Goal: Task Accomplishment & Management: Use online tool/utility

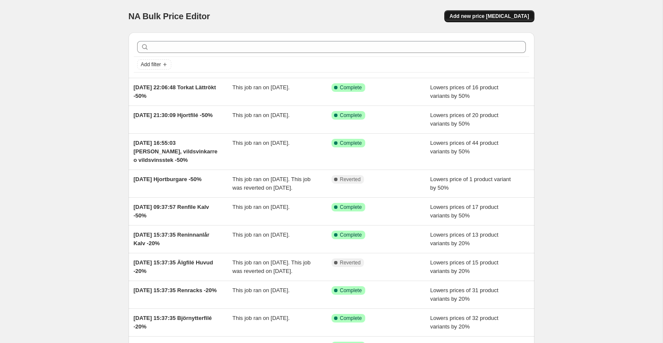
click at [488, 13] on span "Add new price [MEDICAL_DATA]" at bounding box center [488, 16] width 79 height 7
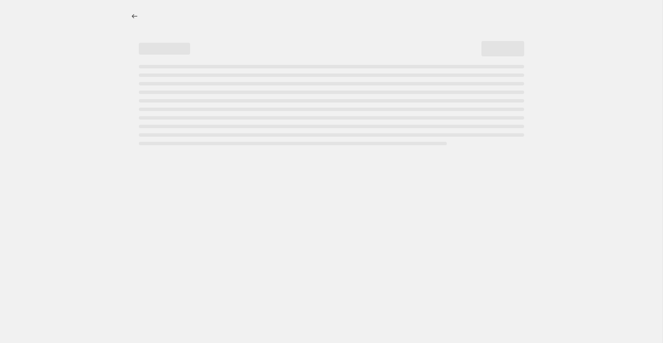
select select "percentage"
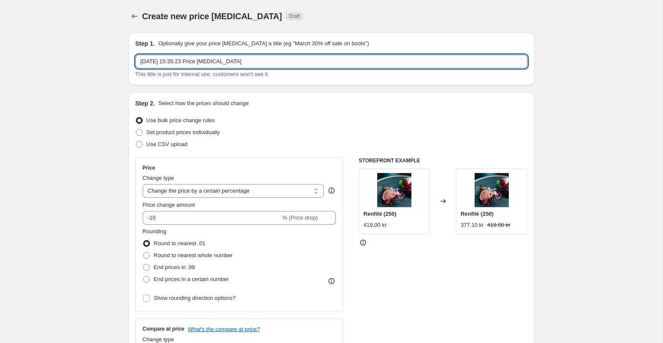
drag, startPoint x: 200, startPoint y: 61, endPoint x: 265, endPoint y: 63, distance: 64.5
click at [265, 64] on input "21 Aug 2025, 15:35:23 Price change job" at bounding box center [331, 62] width 392 height 14
type input "[DATE] 15:35:23 [PERSON_NAME] -50%"
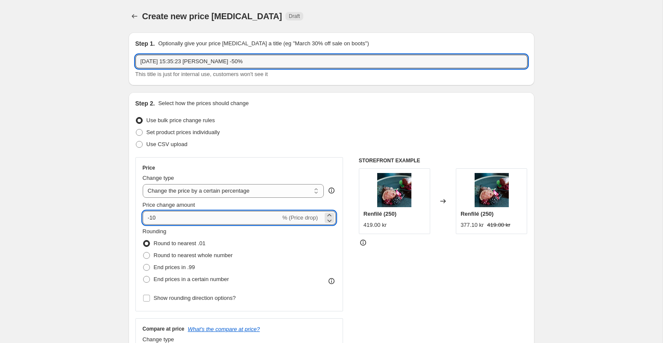
click at [184, 220] on input "-10" at bounding box center [212, 218] width 138 height 14
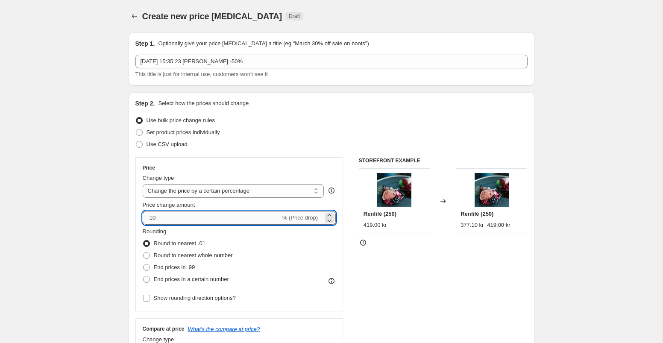
type input "-1"
type input "-50"
click at [345, 254] on div "Price Change type Change the price to a certain amount Change the price by a ce…" at bounding box center [331, 261] width 392 height 209
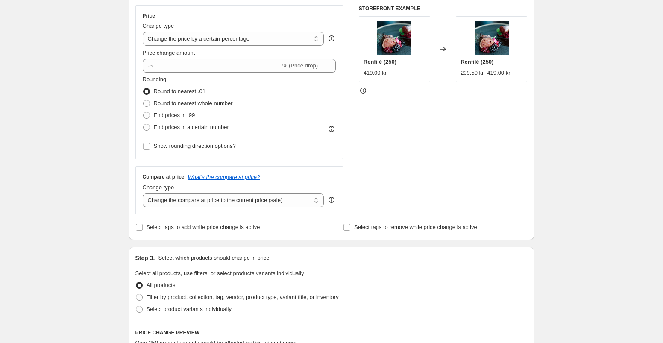
scroll to position [158, 0]
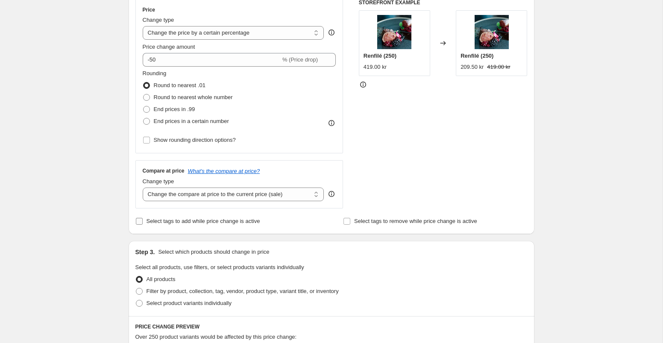
click at [136, 221] on input "Select tags to add while price change is active" at bounding box center [139, 221] width 7 height 7
checkbox input "true"
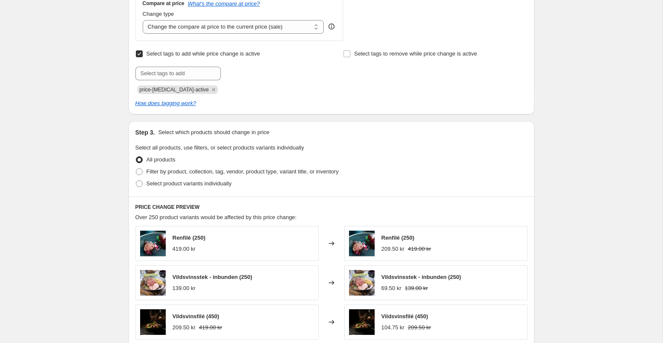
scroll to position [327, 0]
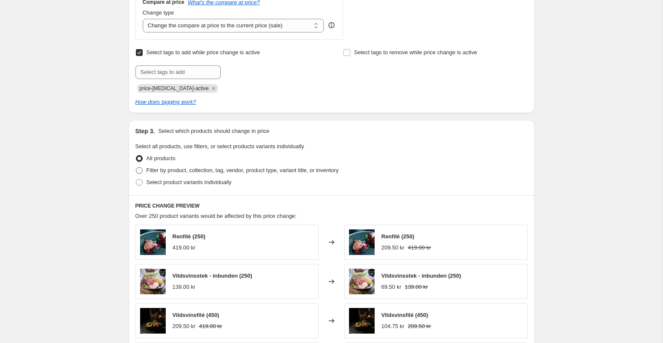
click at [139, 169] on span at bounding box center [139, 170] width 7 height 7
click at [136, 167] on input "Filter by product, collection, tag, vendor, product type, variant title, or inv…" at bounding box center [136, 167] width 0 height 0
radio input "true"
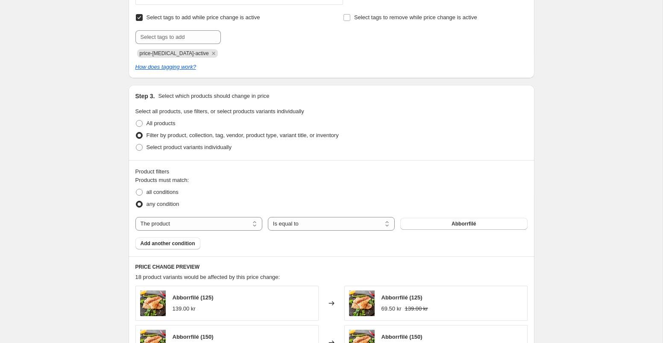
scroll to position [362, 0]
click at [254, 222] on select "The product The product's collection The product's tag The product's vendor The…" at bounding box center [198, 223] width 127 height 14
select select "collection"
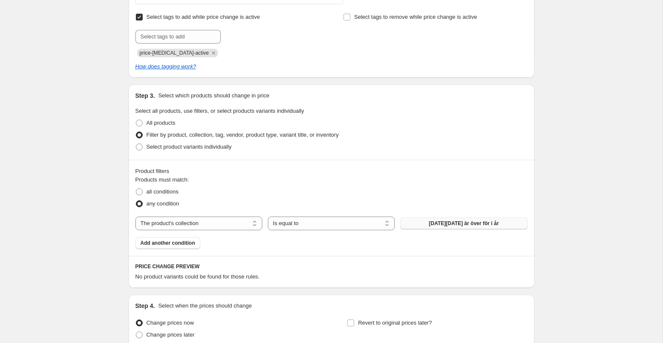
click at [433, 226] on span "Black Friday är över för i år" at bounding box center [464, 223] width 70 height 7
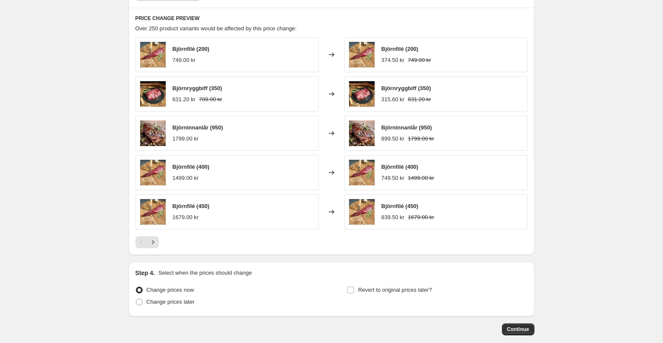
scroll to position [654, 0]
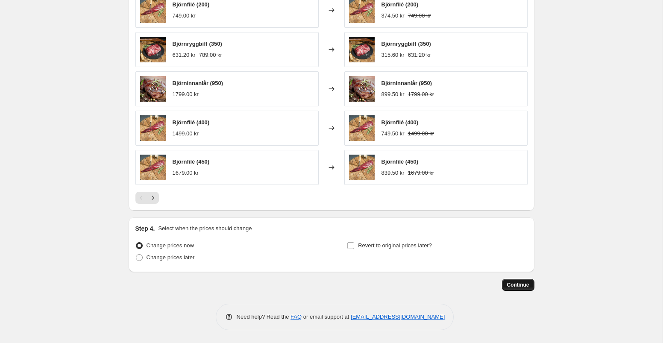
click at [520, 281] on button "Continue" at bounding box center [518, 285] width 32 height 12
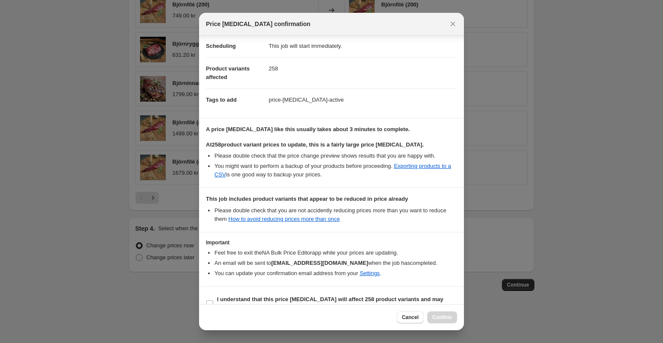
scroll to position [86, 0]
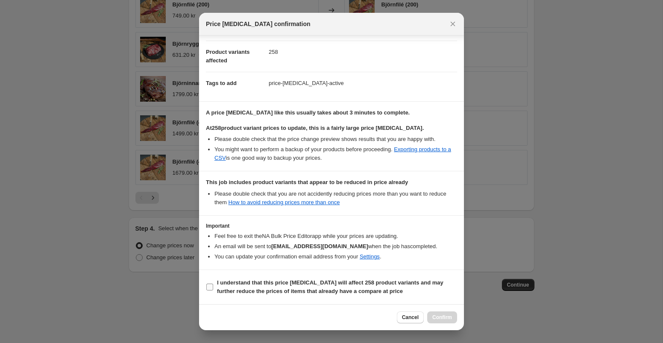
click at [207, 286] on input "I understand that this price change job will affect 258 product variants and ma…" at bounding box center [209, 286] width 7 height 7
checkbox input "true"
click at [440, 319] on span "Confirm" at bounding box center [442, 317] width 20 height 7
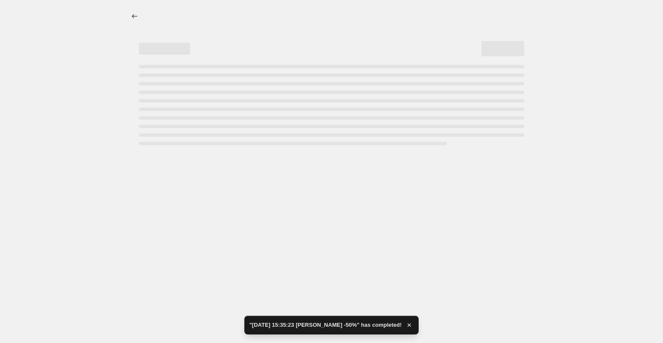
select select "percentage"
select select "collection"
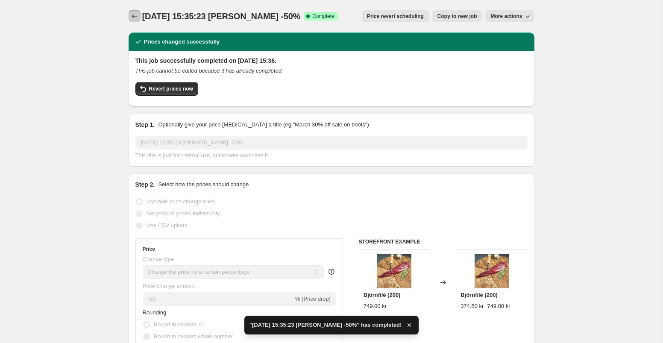
click at [136, 17] on icon "Price change jobs" at bounding box center [134, 16] width 9 height 9
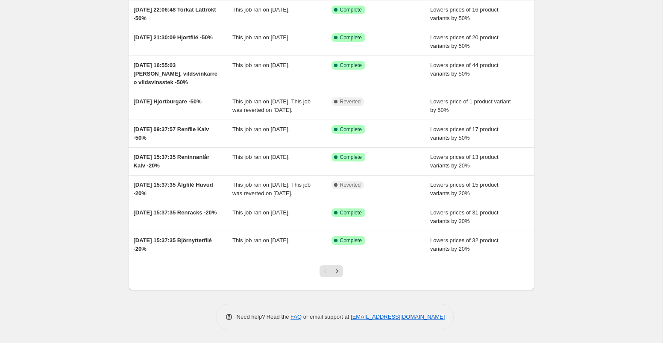
scroll to position [123, 0]
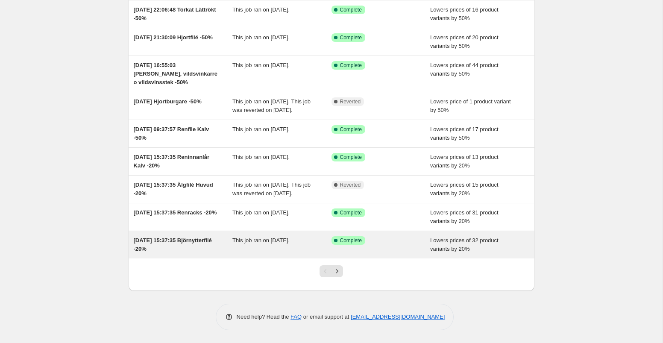
click at [327, 247] on div "This job ran on [DATE]." at bounding box center [281, 244] width 99 height 17
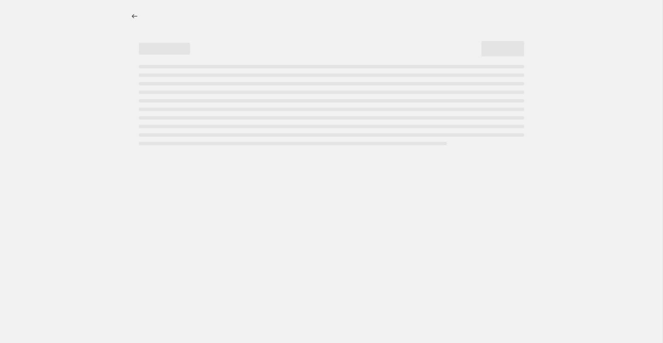
select select "percentage"
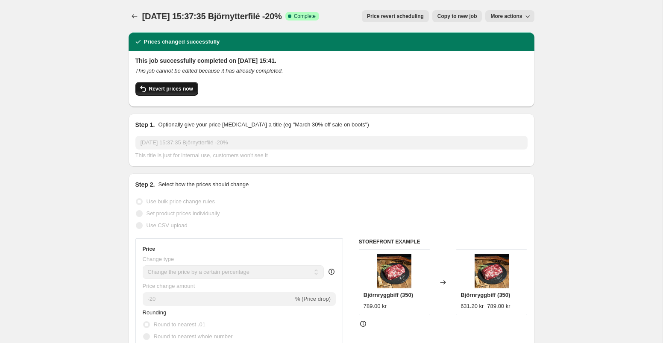
click at [181, 93] on button "Revert prices now" at bounding box center [166, 89] width 63 height 14
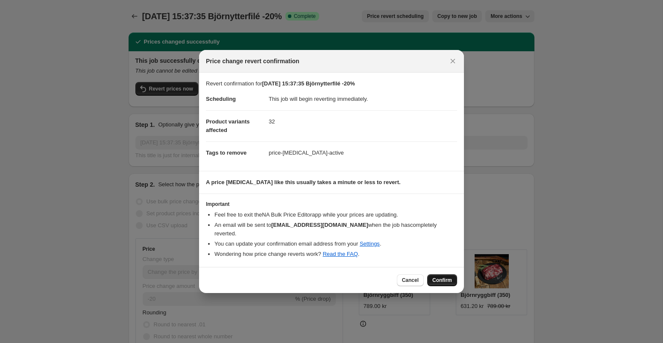
click at [432, 277] on span "Confirm" at bounding box center [442, 280] width 20 height 7
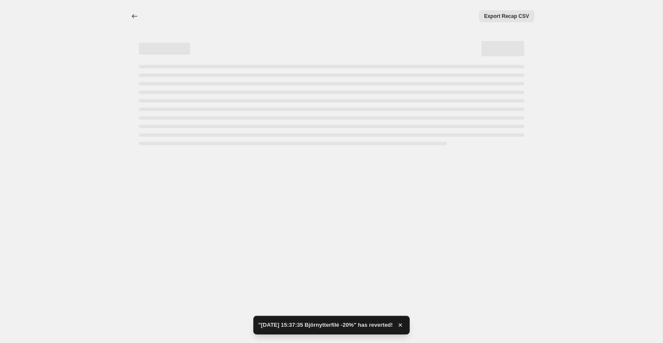
select select "percentage"
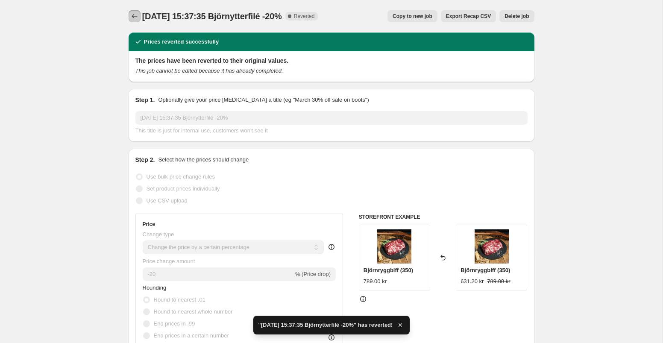
click at [132, 15] on icon "Price change jobs" at bounding box center [134, 16] width 9 height 9
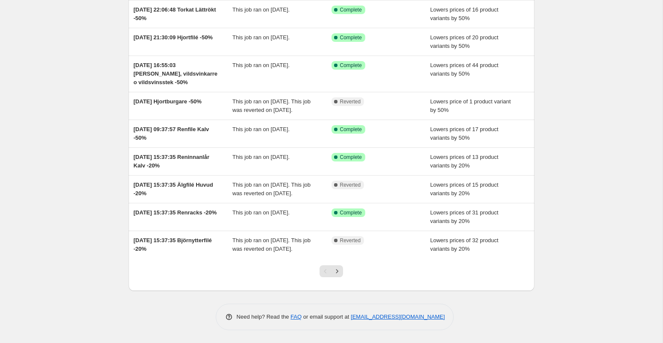
scroll to position [131, 0]
click at [339, 268] on icon "Next" at bounding box center [337, 271] width 9 height 9
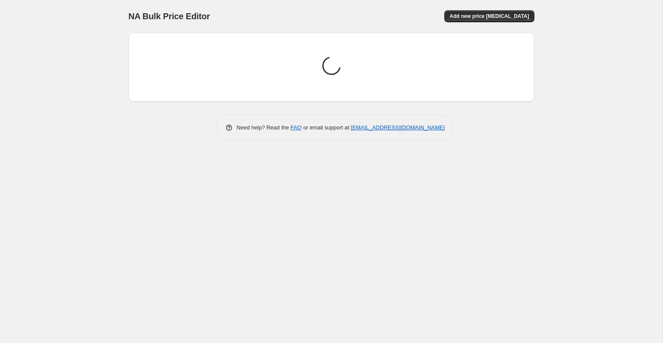
scroll to position [0, 0]
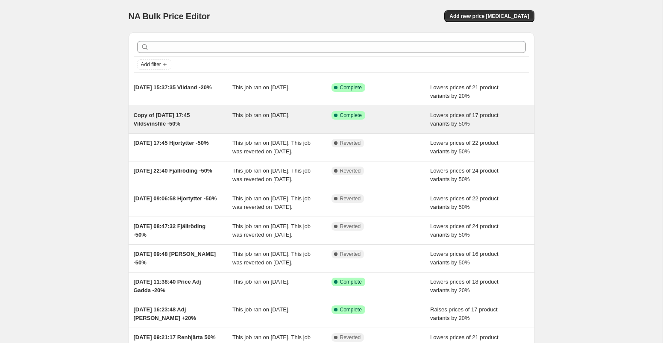
click at [383, 121] on div "Success Complete Complete" at bounding box center [380, 119] width 99 height 17
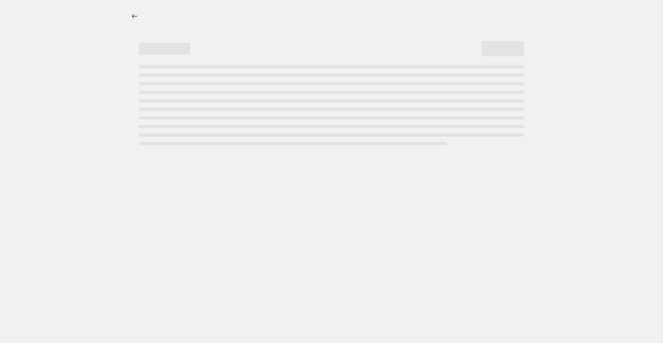
select select "percentage"
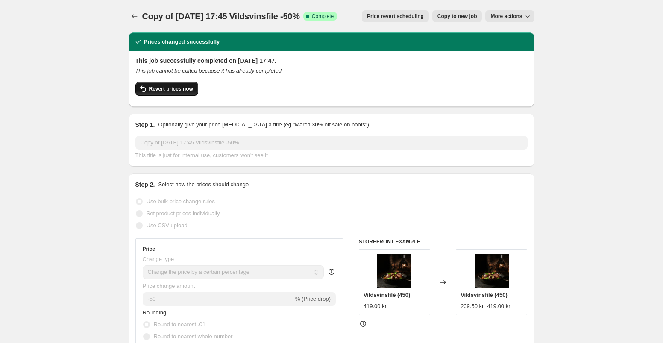
click at [184, 91] on span "Revert prices now" at bounding box center [171, 88] width 44 height 7
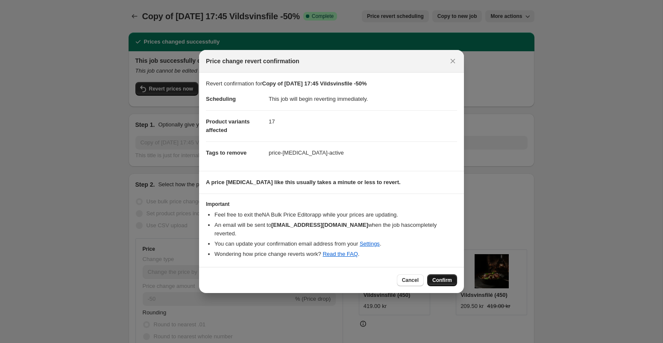
click at [441, 274] on button "Confirm" at bounding box center [442, 280] width 30 height 12
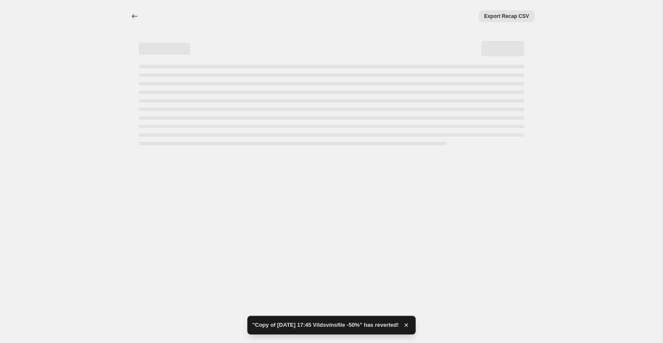
select select "percentage"
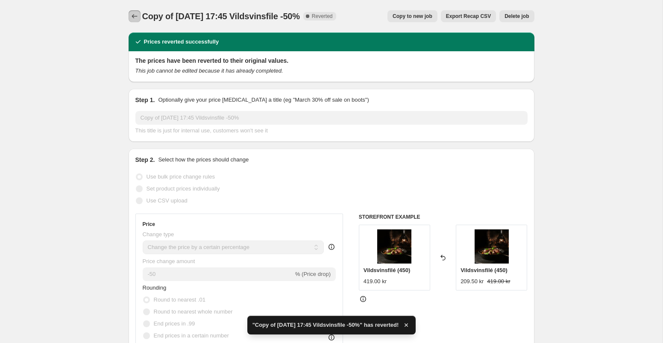
click at [131, 15] on icon "Price change jobs" at bounding box center [134, 16] width 9 height 9
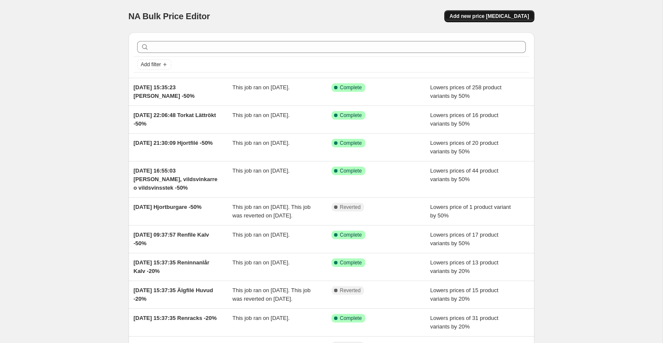
click at [484, 20] on button "Add new price [MEDICAL_DATA]" at bounding box center [489, 16] width 90 height 12
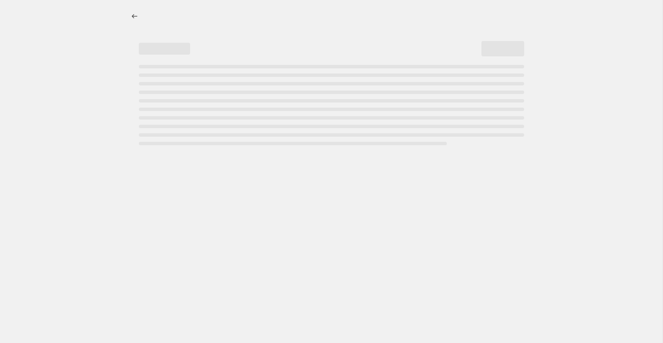
select select "percentage"
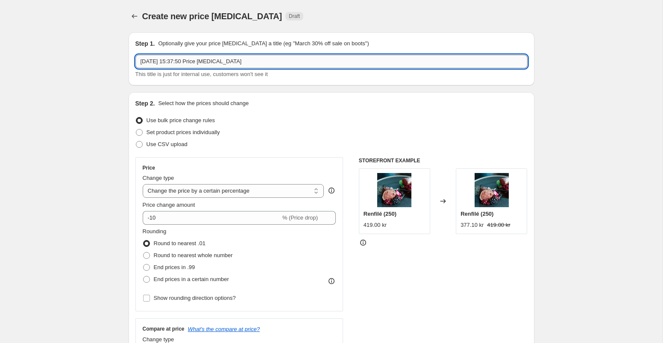
drag, startPoint x: 265, startPoint y: 66, endPoint x: 200, endPoint y: 63, distance: 64.5
click at [200, 63] on input "[DATE] 15:37:50 Price [MEDICAL_DATA]" at bounding box center [331, 62] width 392 height 14
type input "[DATE] 15:37:50 Björnytterfile -50%"
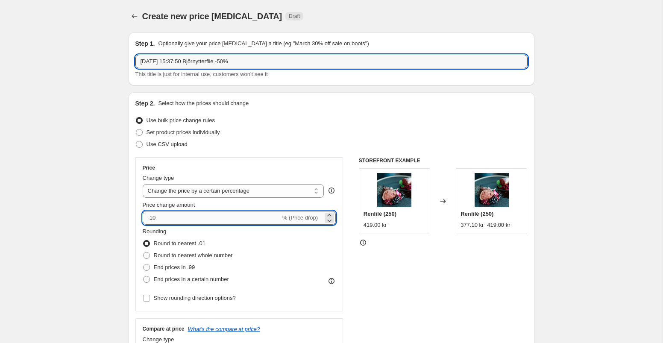
click at [171, 218] on input "-10" at bounding box center [212, 218] width 138 height 14
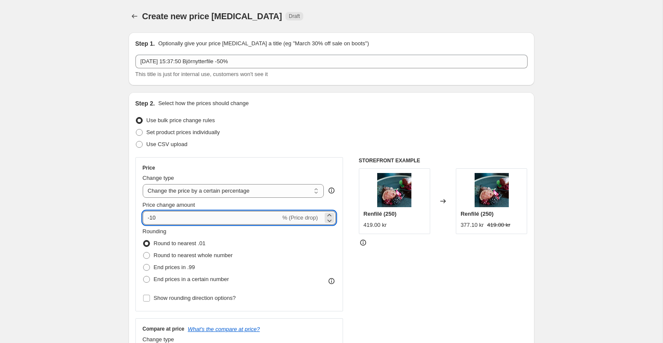
type input "-1"
type input "-50"
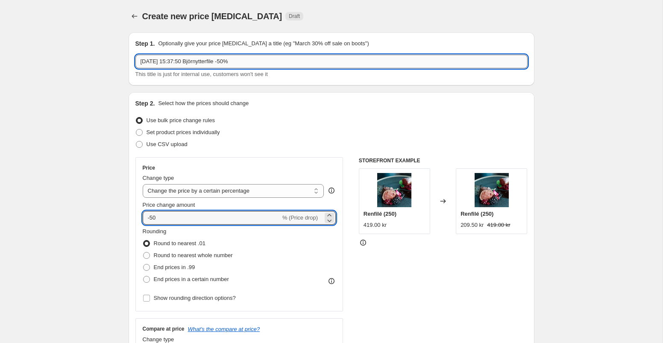
click at [259, 60] on input "[DATE] 15:37:50 Björnytterfile -50%" at bounding box center [331, 62] width 392 height 14
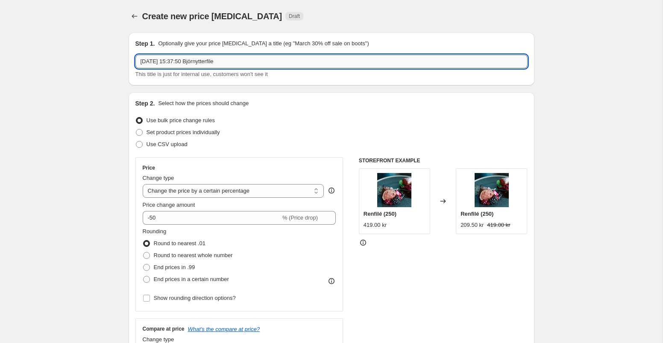
click at [202, 62] on input "[DATE] 15:37:50 Björnytterfile" at bounding box center [331, 62] width 392 height 14
type input "[DATE] 15:37:50 Price adj Björnytterfile"
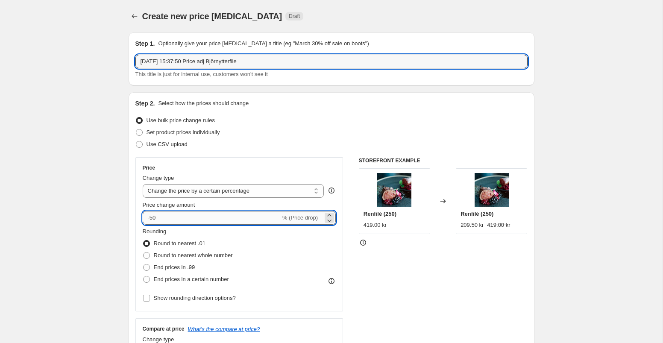
click at [172, 218] on input "-50" at bounding box center [212, 218] width 138 height 14
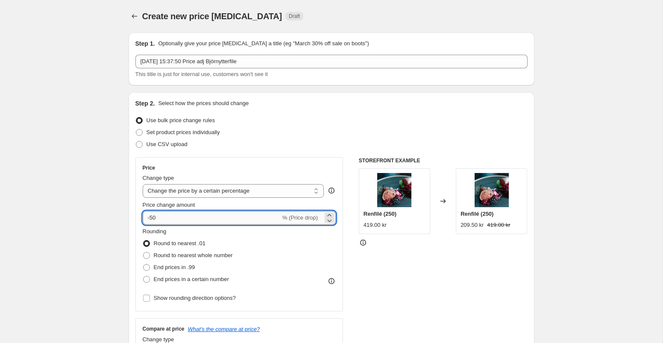
type input "-5"
type input "-13"
click at [342, 241] on div "Price Change type Change the price to a certain amount Change the price by a ce…" at bounding box center [239, 234] width 208 height 154
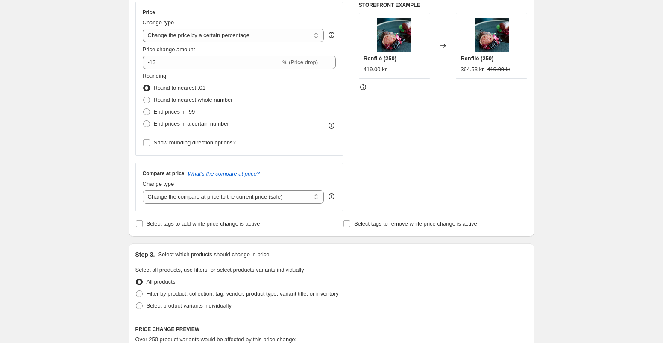
scroll to position [169, 0]
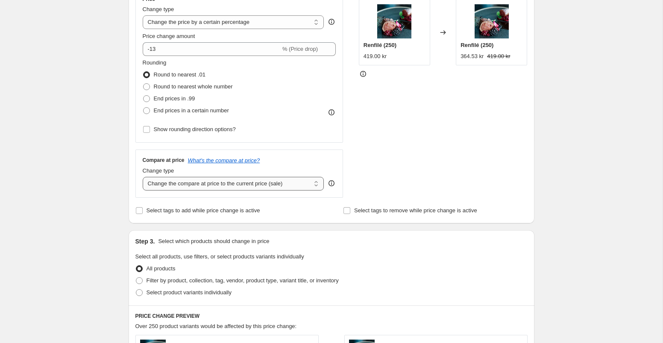
click at [301, 187] on select "Change the compare at price to the current price (sale) Change the compare at p…" at bounding box center [233, 184] width 181 height 14
select select "remove"
click at [143, 177] on select "Change the compare at price to the current price (sale) Change the compare at p…" at bounding box center [233, 184] width 181 height 14
click at [145, 113] on span at bounding box center [146, 110] width 7 height 7
click at [143, 108] on input "End prices in a certain number" at bounding box center [143, 107] width 0 height 0
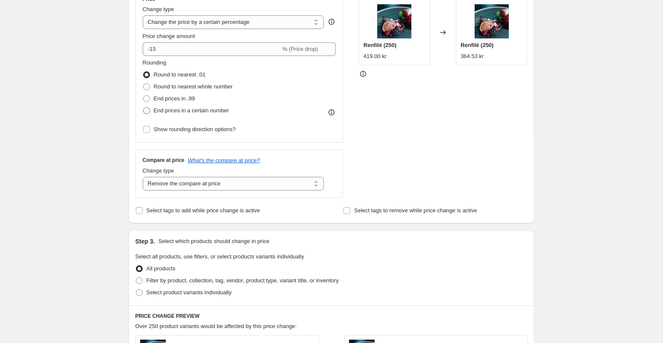
radio input "true"
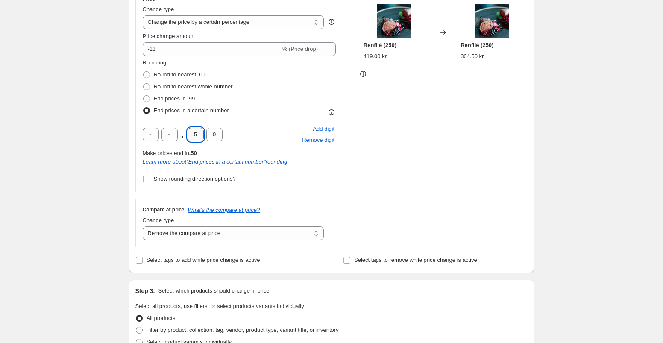
click at [196, 136] on input "5" at bounding box center [195, 135] width 16 height 14
type input "0"
click at [173, 137] on input "text" at bounding box center [169, 135] width 16 height 14
type input "9"
click at [360, 165] on div "STOREFRONT EXAMPLE Renfilé (250) 419.00 kr Changed to Renfilé (250) 369.00 kr" at bounding box center [443, 117] width 169 height 259
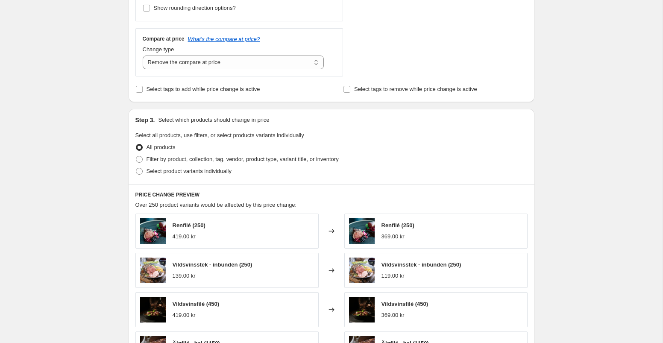
scroll to position [342, 0]
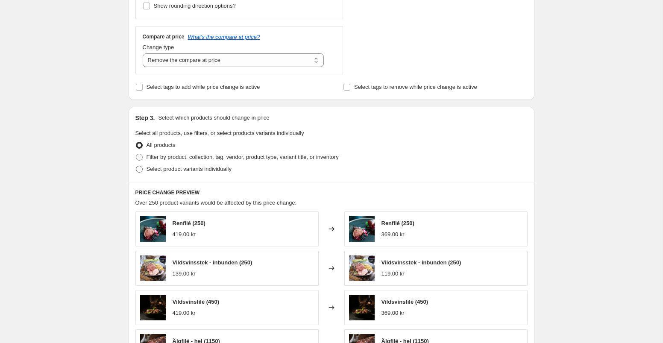
click at [137, 166] on span at bounding box center [139, 169] width 7 height 7
click at [136, 166] on input "Select product variants individually" at bounding box center [136, 166] width 0 height 0
radio input "true"
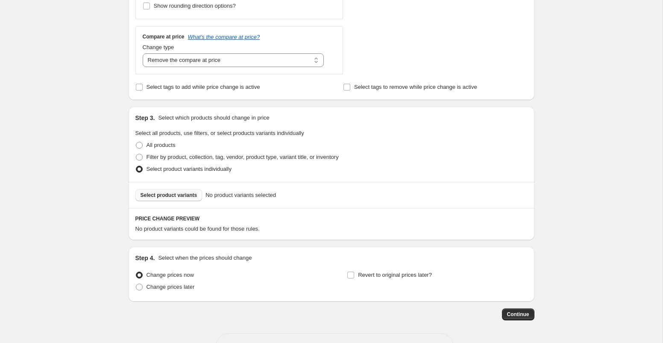
click at [177, 191] on button "Select product variants" at bounding box center [168, 195] width 67 height 12
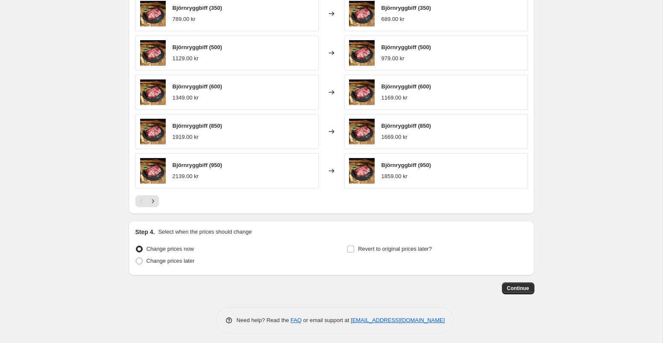
scroll to position [586, 0]
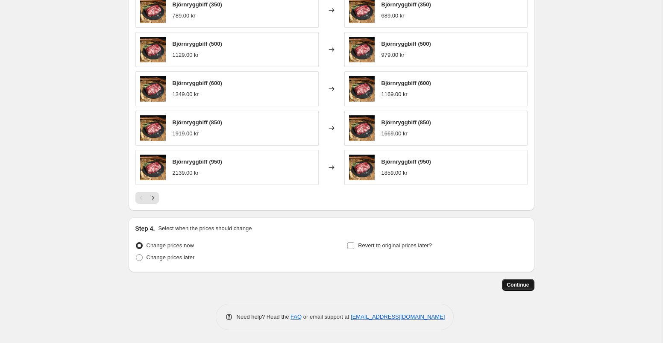
click at [520, 283] on span "Continue" at bounding box center [518, 284] width 22 height 7
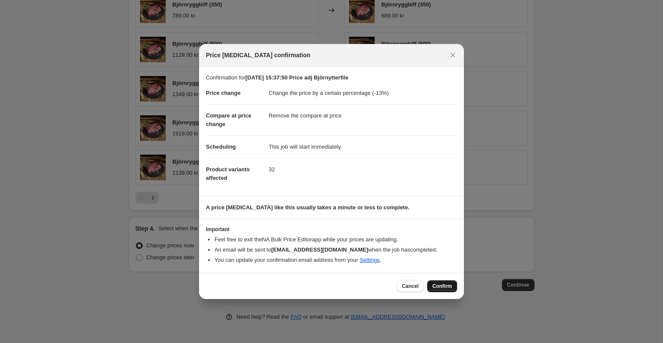
click at [444, 290] on button "Confirm" at bounding box center [442, 286] width 30 height 12
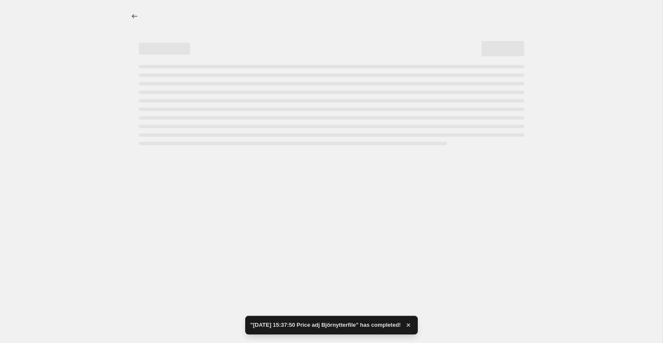
select select "percentage"
select select "remove"
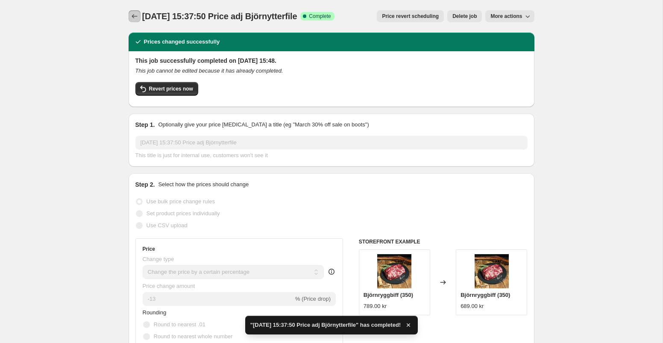
click at [131, 17] on icon "Price change jobs" at bounding box center [134, 16] width 9 height 9
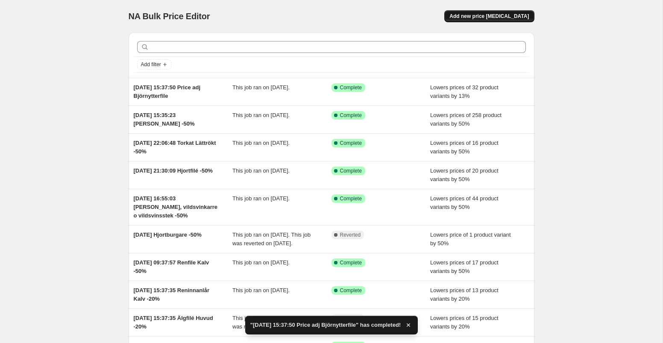
click at [479, 15] on span "Add new price [MEDICAL_DATA]" at bounding box center [488, 16] width 79 height 7
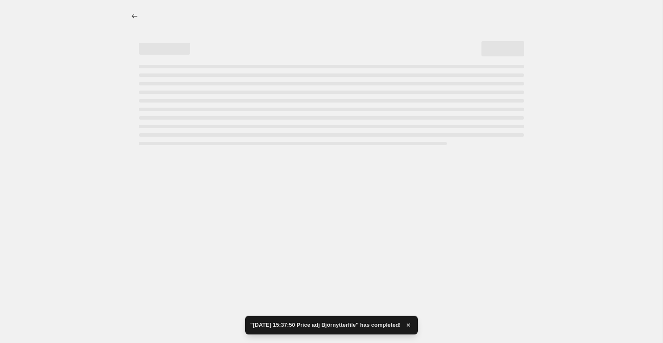
select select "percentage"
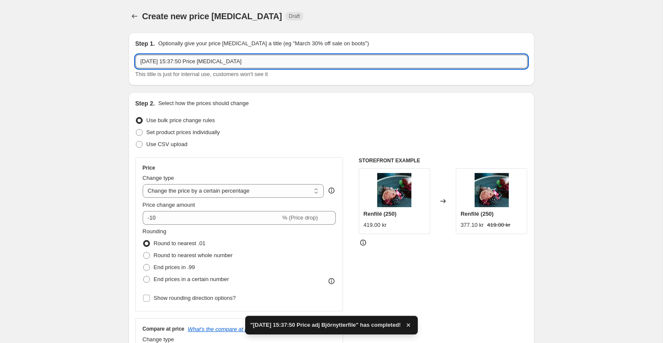
drag, startPoint x: 252, startPoint y: 63, endPoint x: 202, endPoint y: 63, distance: 50.8
click at [202, 63] on input "[DATE] 15:37:50 Price [MEDICAL_DATA]" at bounding box center [331, 62] width 392 height 14
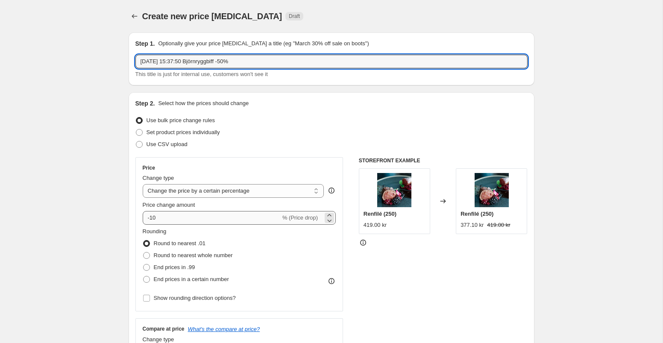
type input "[DATE] 15:37:50 Björnryggbiff -50%"
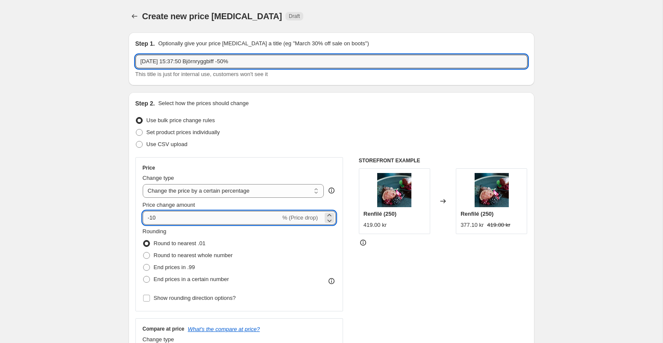
click at [172, 221] on input "-10" at bounding box center [212, 218] width 138 height 14
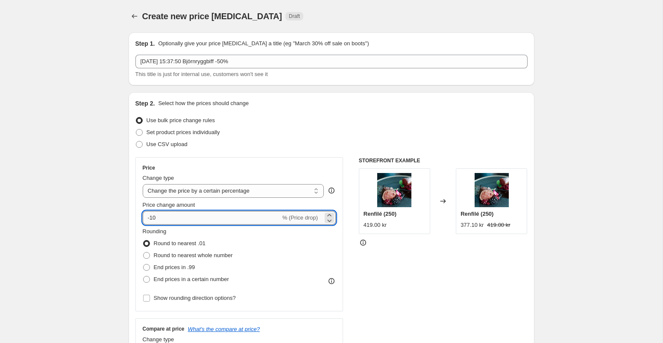
type input "-1"
type input "-50"
click at [343, 250] on div "Price Change type Change the price to a certain amount Change the price by a ce…" at bounding box center [331, 261] width 392 height 209
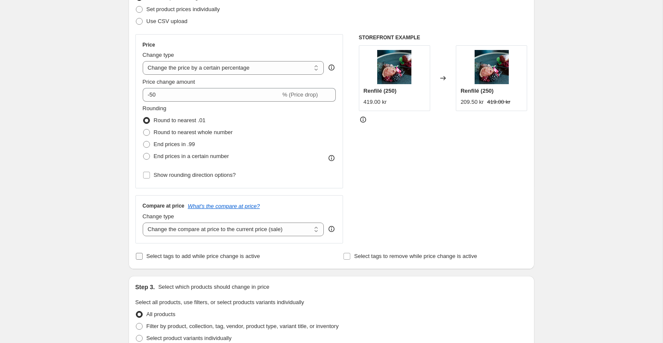
scroll to position [126, 0]
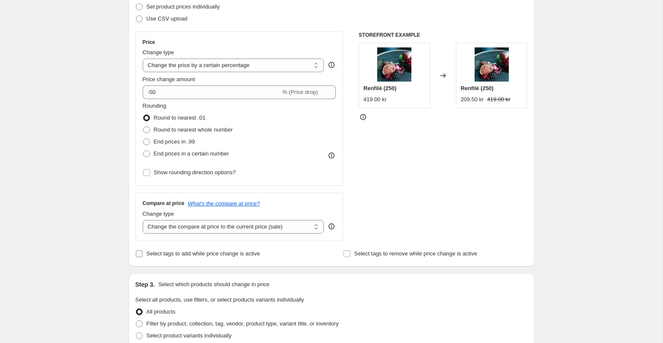
click at [140, 254] on input "Select tags to add while price change is active" at bounding box center [139, 253] width 7 height 7
checkbox input "true"
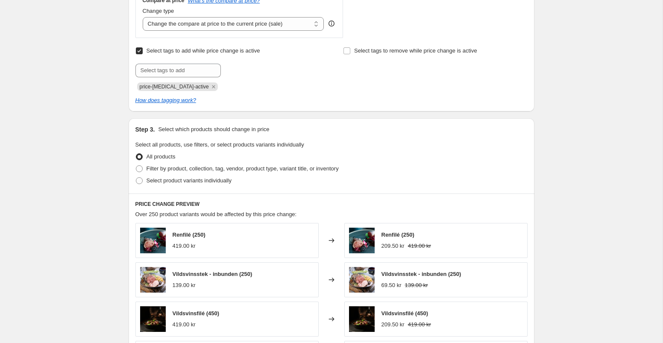
scroll to position [338, 0]
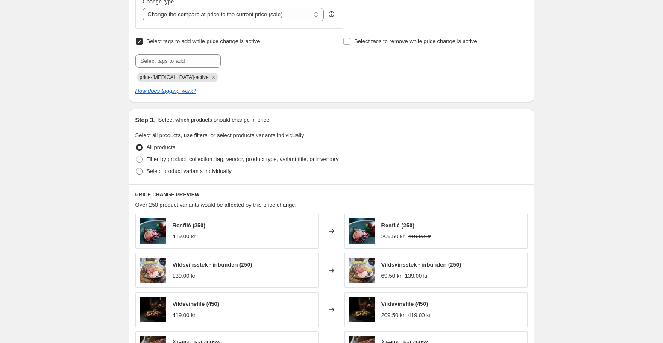
click at [138, 170] on span at bounding box center [139, 171] width 7 height 7
click at [136, 168] on input "Select product variants individually" at bounding box center [136, 168] width 0 height 0
radio input "true"
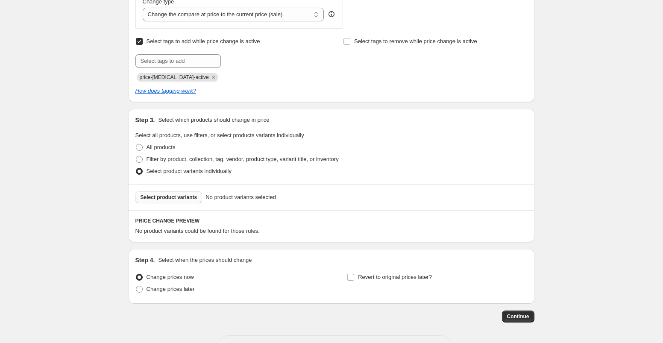
click at [176, 195] on span "Select product variants" at bounding box center [168, 197] width 57 height 7
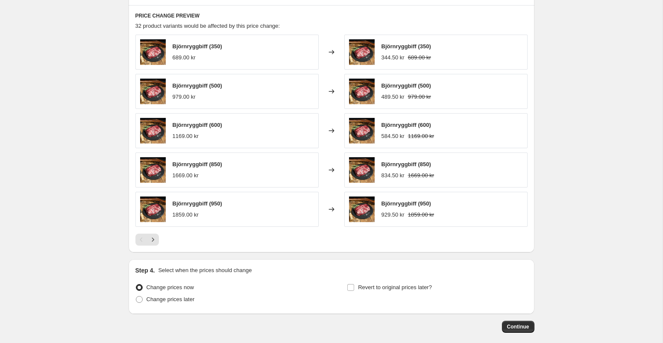
scroll to position [584, 0]
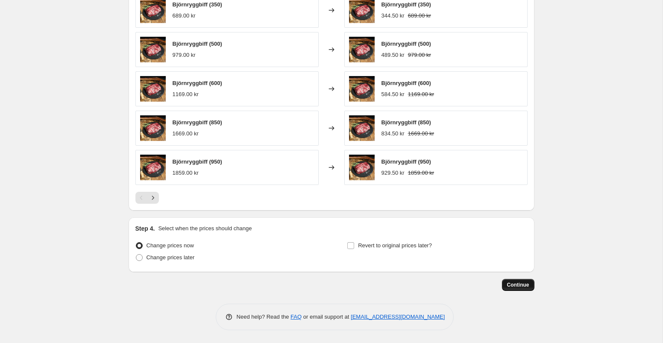
click at [507, 283] on span "Continue" at bounding box center [518, 284] width 22 height 7
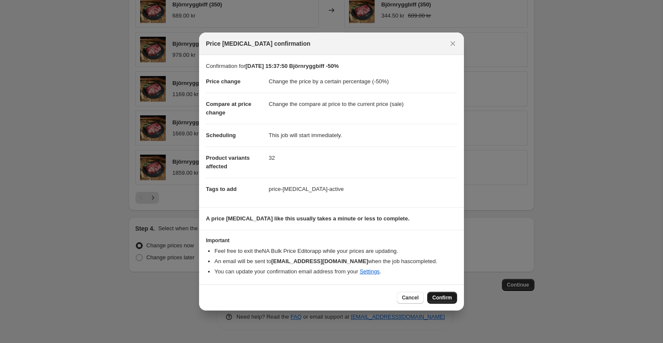
click at [447, 296] on span "Confirm" at bounding box center [442, 297] width 20 height 7
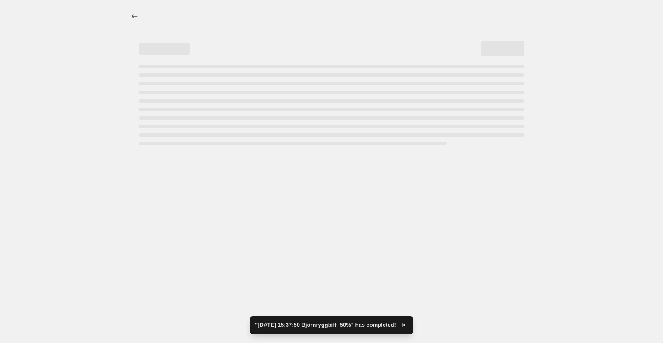
select select "percentage"
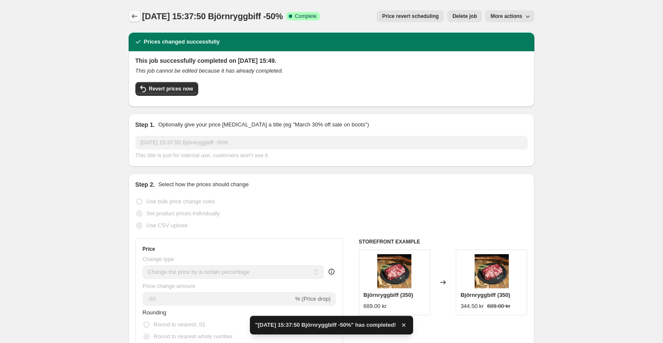
click at [134, 18] on icon "Price change jobs" at bounding box center [134, 16] width 9 height 9
